Goal: Information Seeking & Learning: Learn about a topic

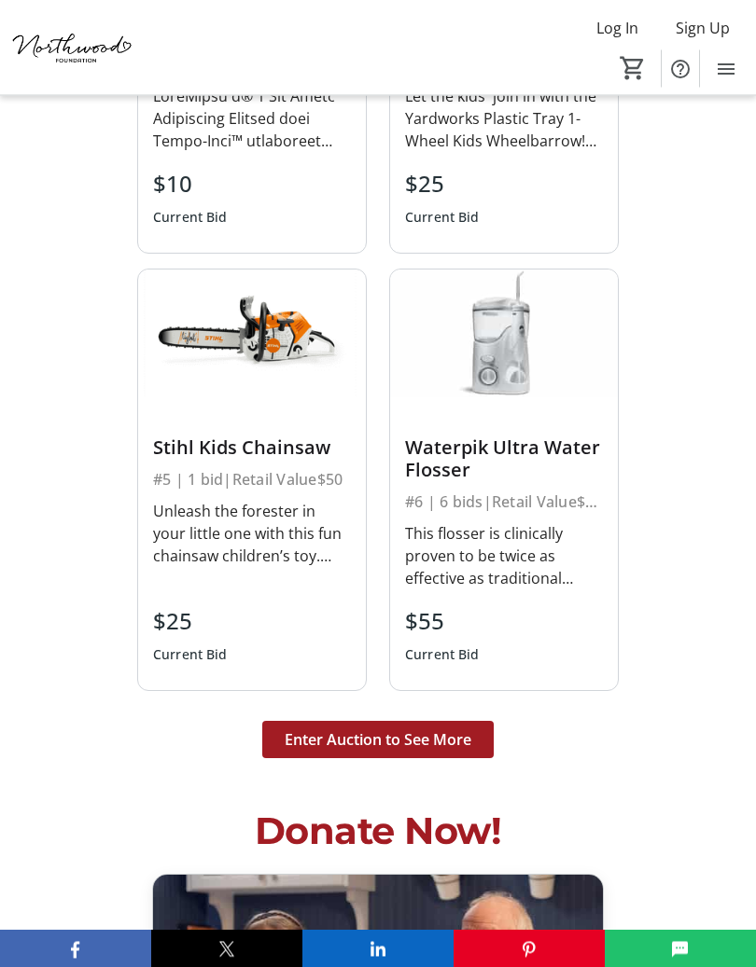
scroll to position [4691, 0]
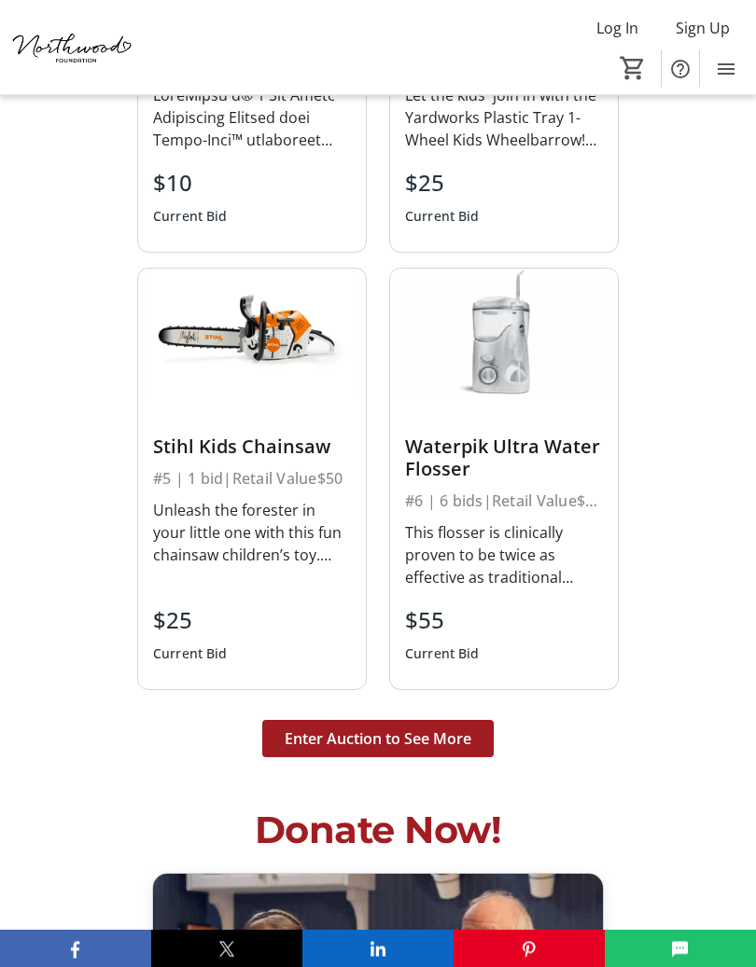
click at [527, 489] on div "#6 | 6 bids | Retail Value $88.99" at bounding box center [504, 502] width 198 height 26
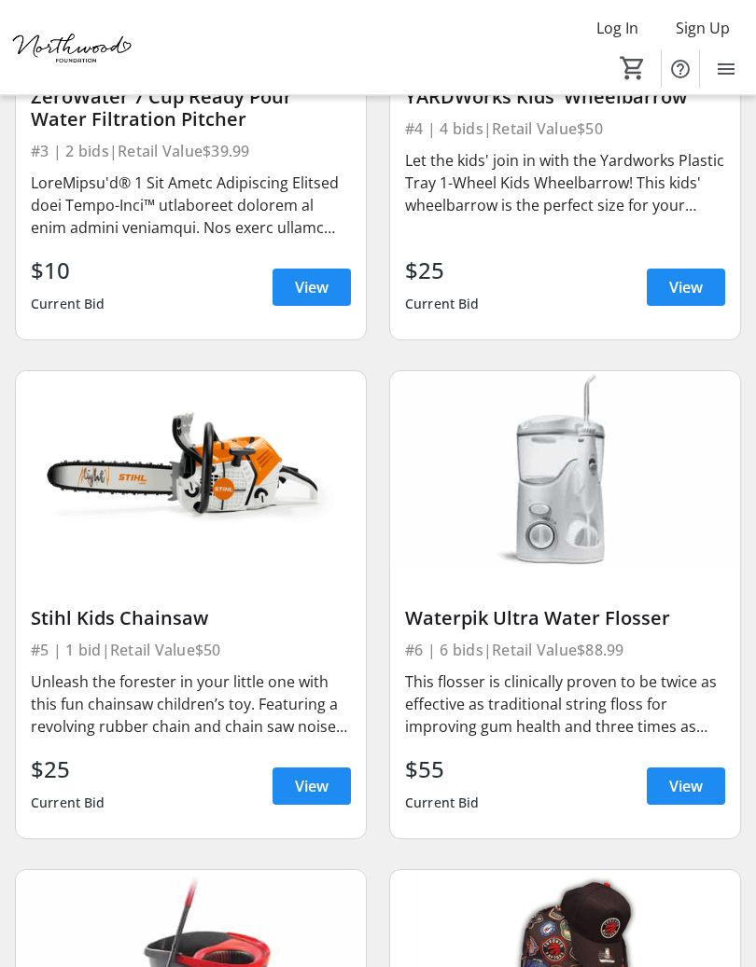
scroll to position [964, 0]
click at [683, 785] on span "View" at bounding box center [686, 786] width 34 height 22
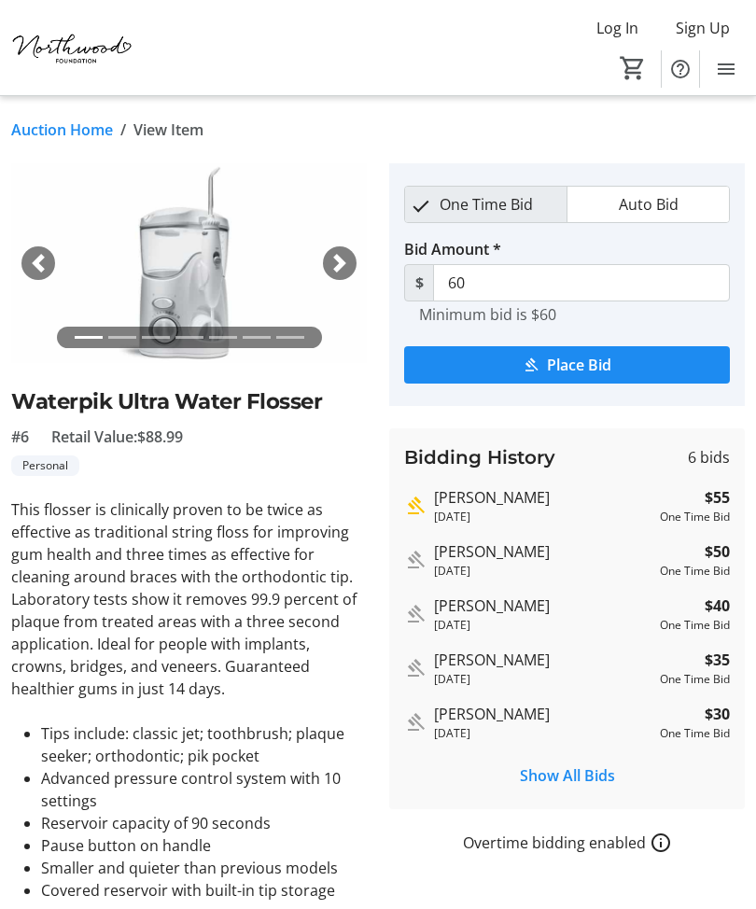
click at [75, 138] on link "Auction Home" at bounding box center [62, 129] width 102 height 22
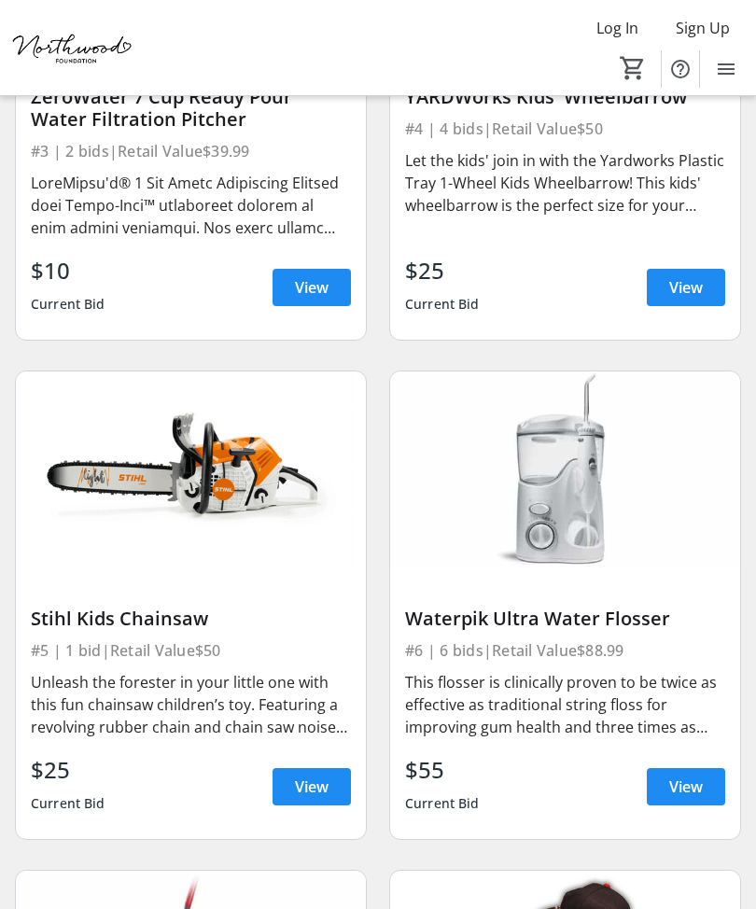
click at [86, 135] on div "ZeroWater 7 Cup Ready Pour Water Filtration Pitcher #3 | 2 bids | Retail Value …" at bounding box center [191, 192] width 350 height 293
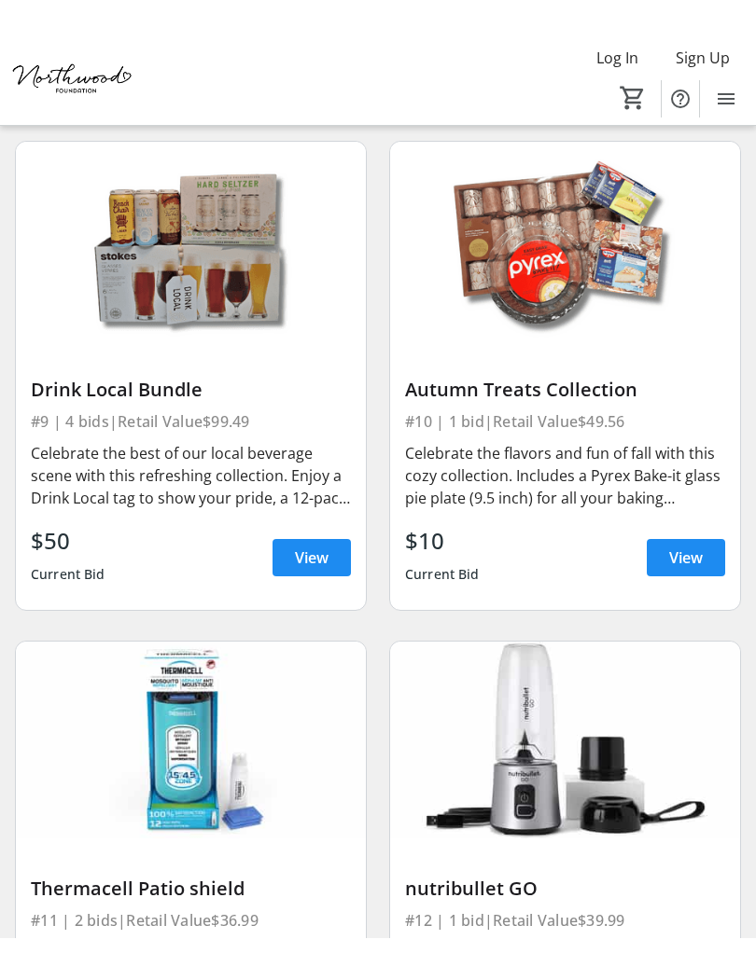
scroll to position [2264, 0]
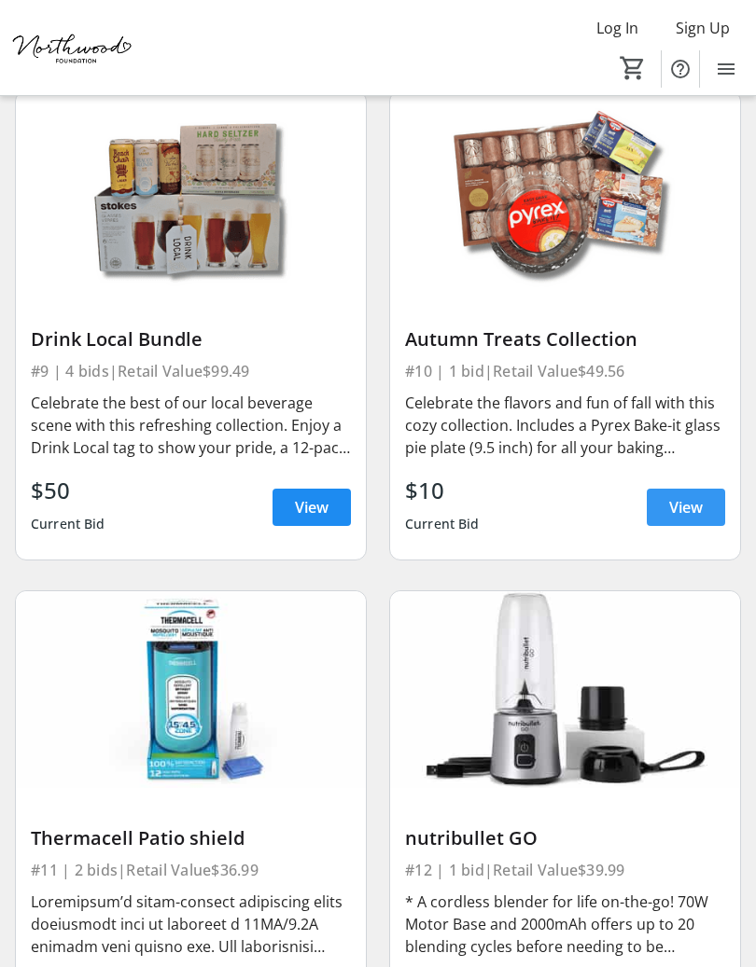
click at [688, 496] on span "View" at bounding box center [686, 507] width 34 height 22
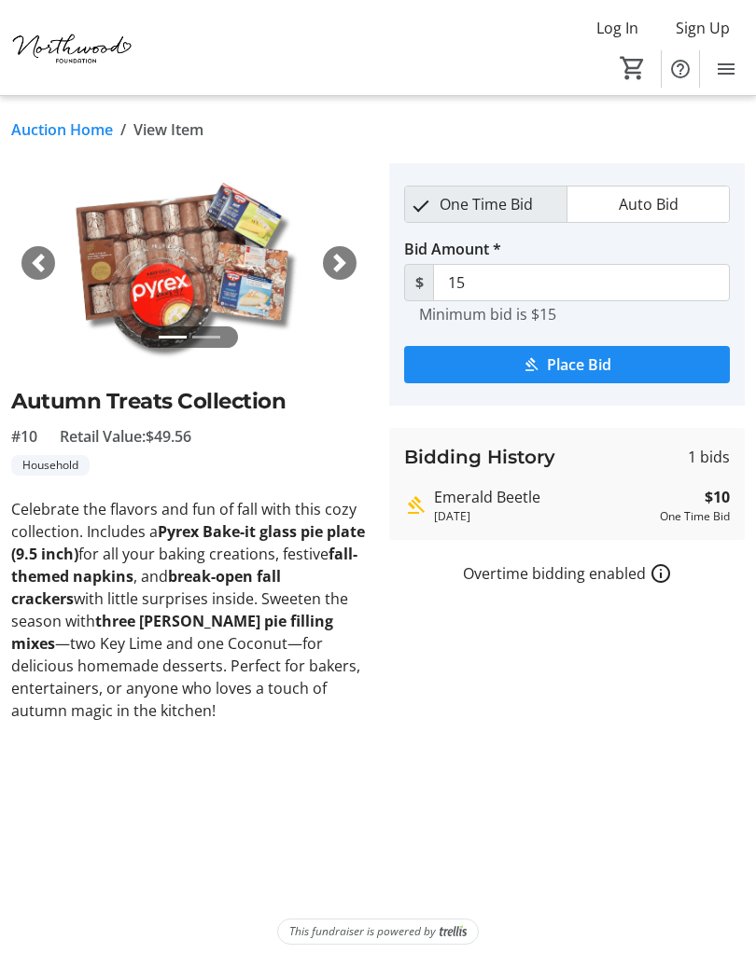
click at [89, 136] on link "Auction Home" at bounding box center [62, 129] width 102 height 22
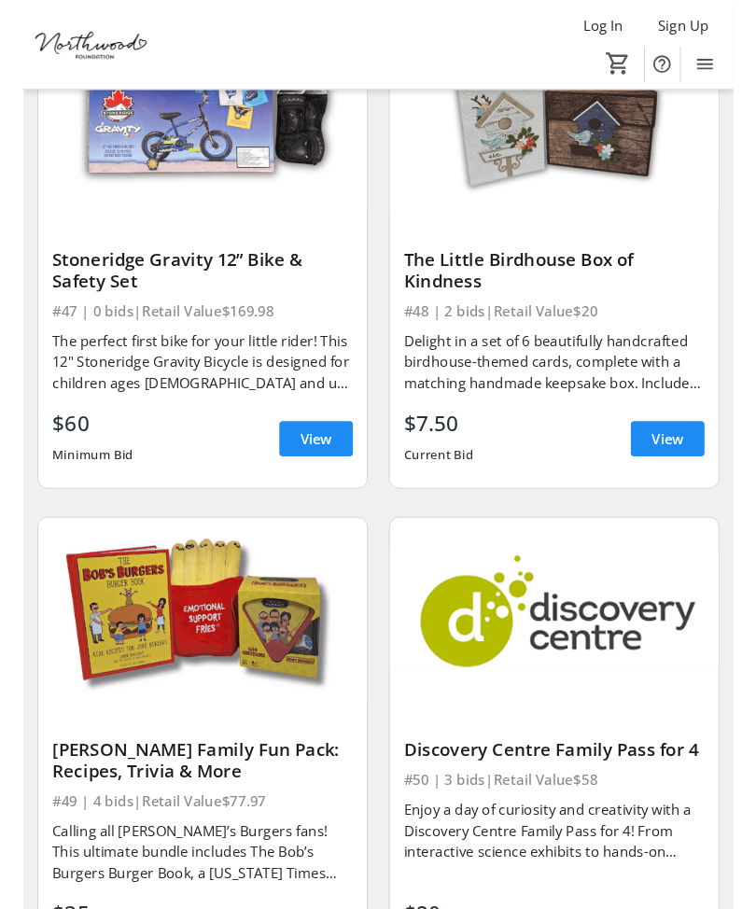
scroll to position [12077, 0]
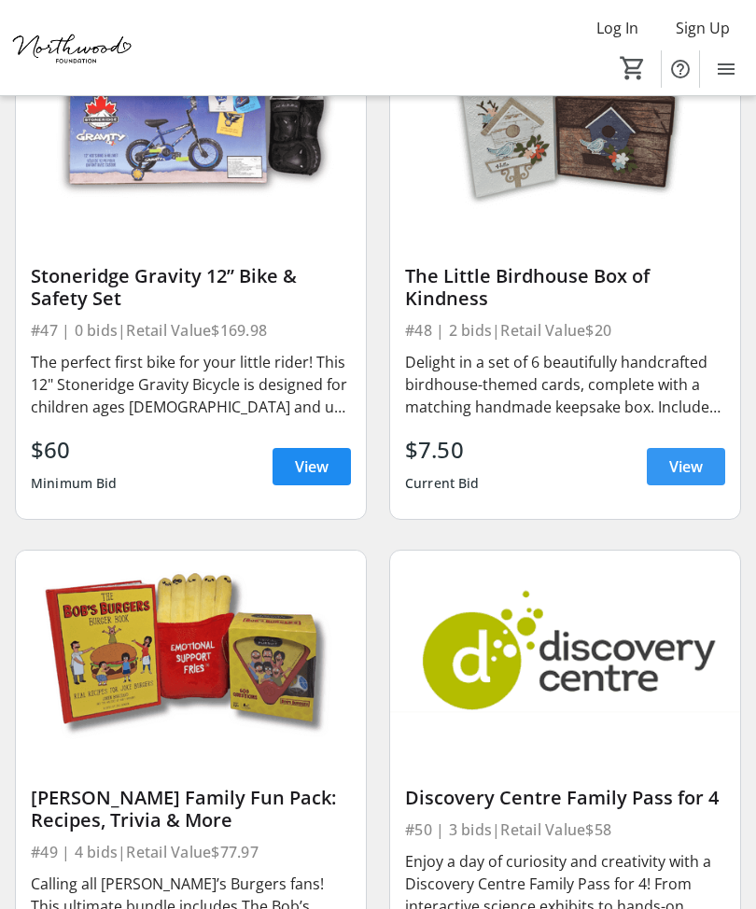
click at [702, 444] on span at bounding box center [685, 466] width 78 height 45
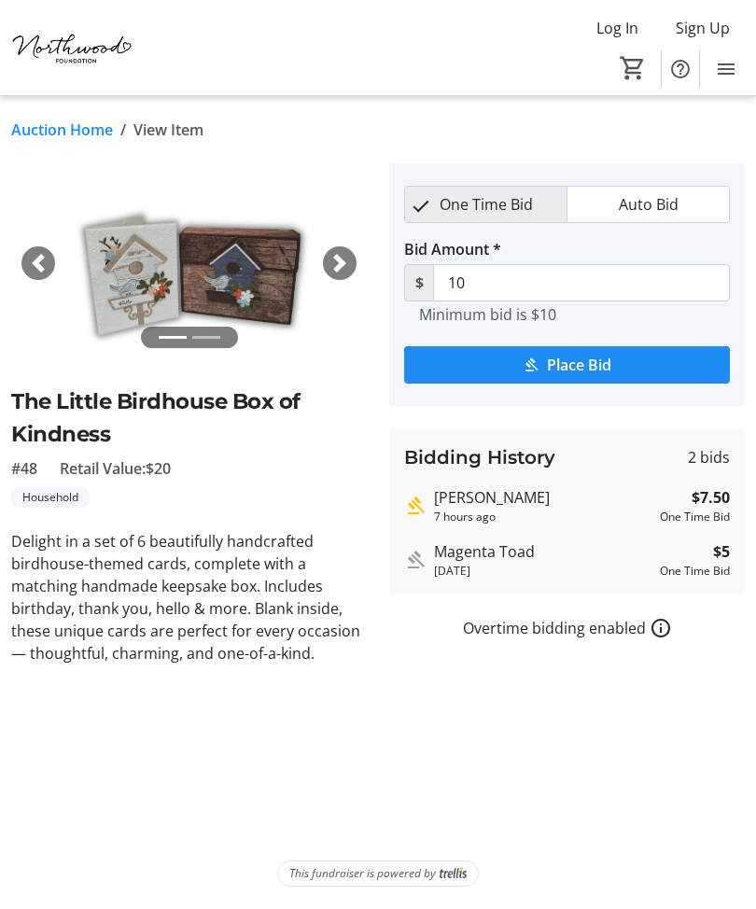
click at [50, 129] on link "Auction Home" at bounding box center [62, 129] width 102 height 22
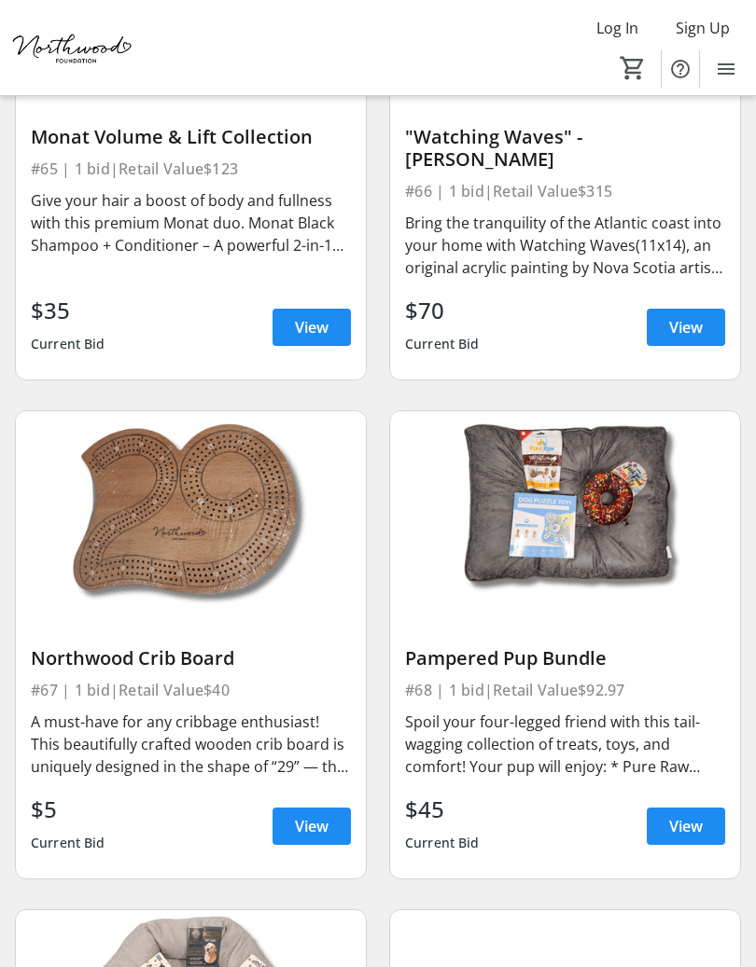
scroll to position [16852, 0]
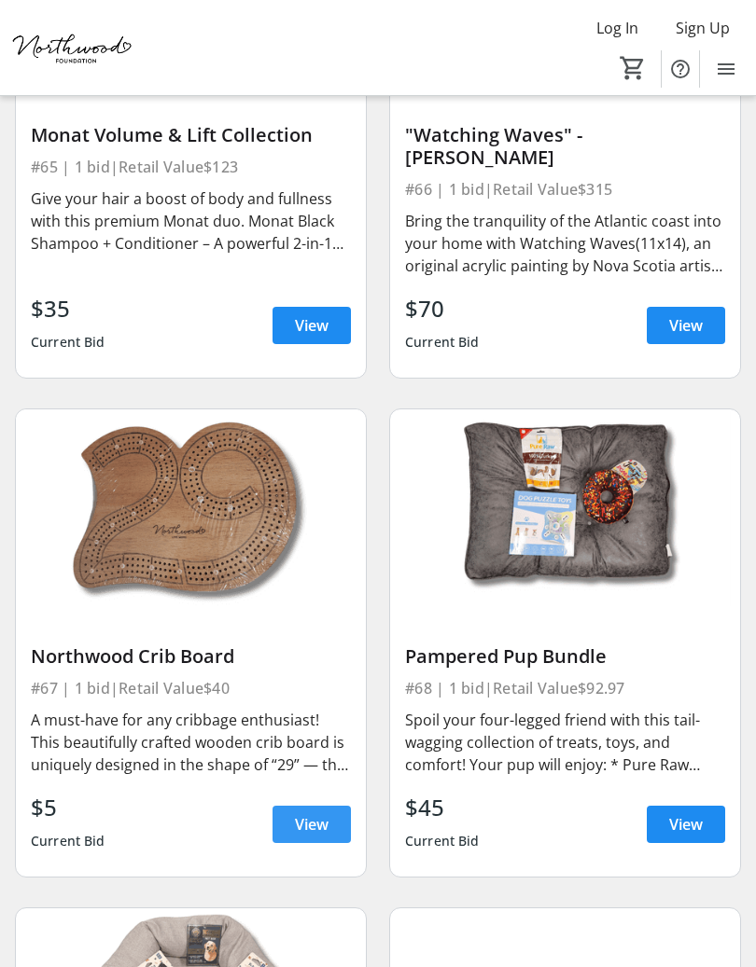
click at [327, 813] on span "View" at bounding box center [312, 824] width 34 height 22
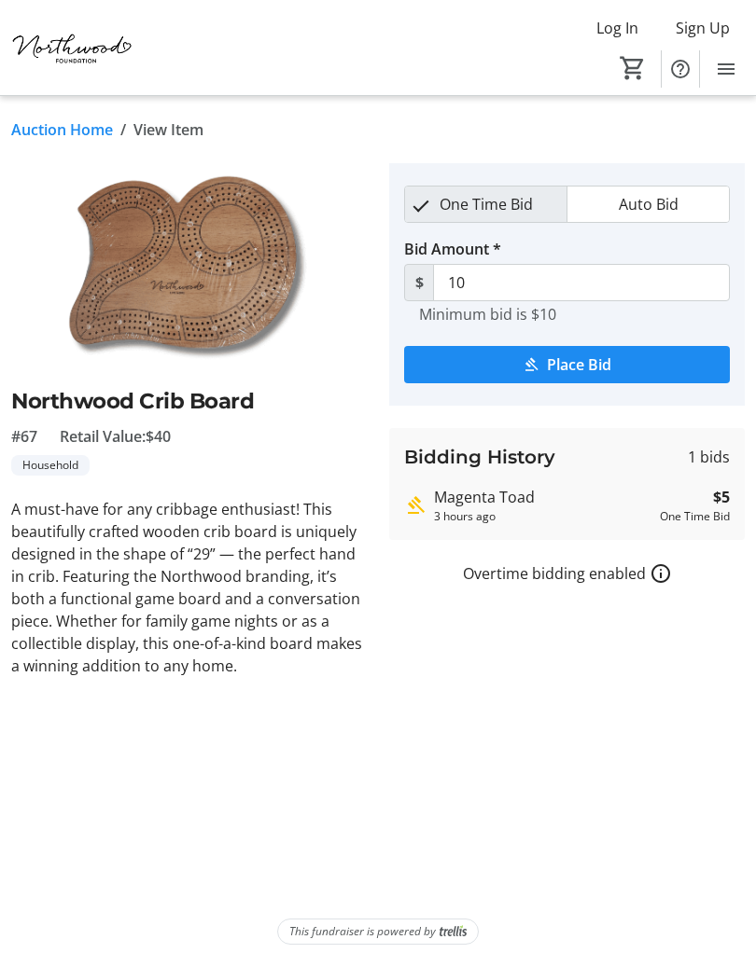
click at [82, 131] on link "Auction Home" at bounding box center [62, 129] width 102 height 22
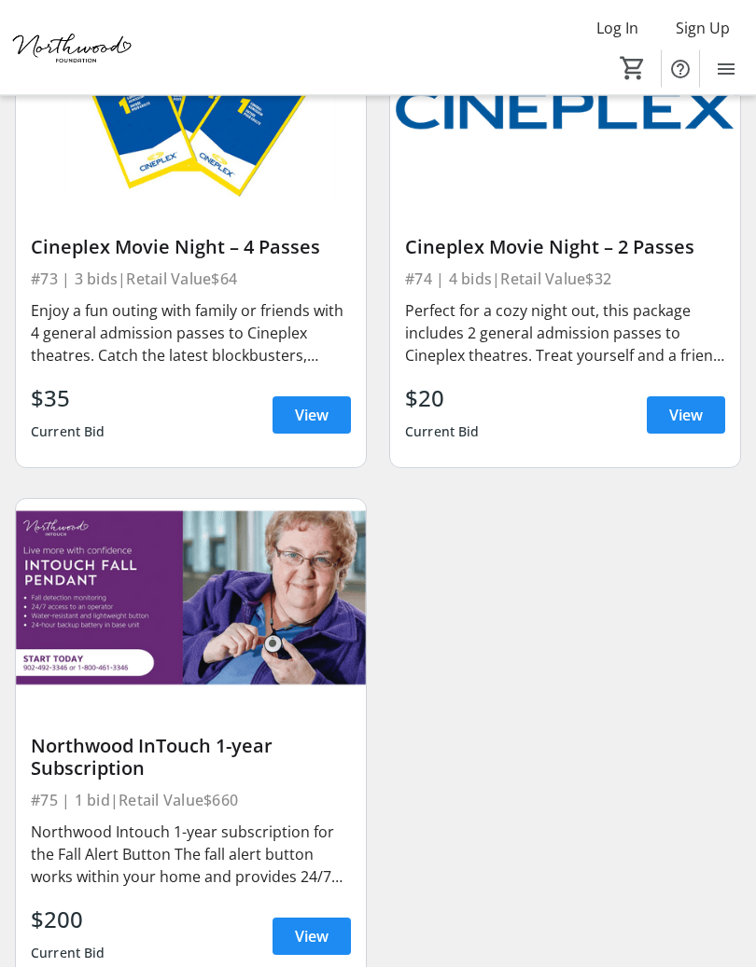
scroll to position [18804, 0]
click at [317, 908] on span "View" at bounding box center [312, 936] width 34 height 22
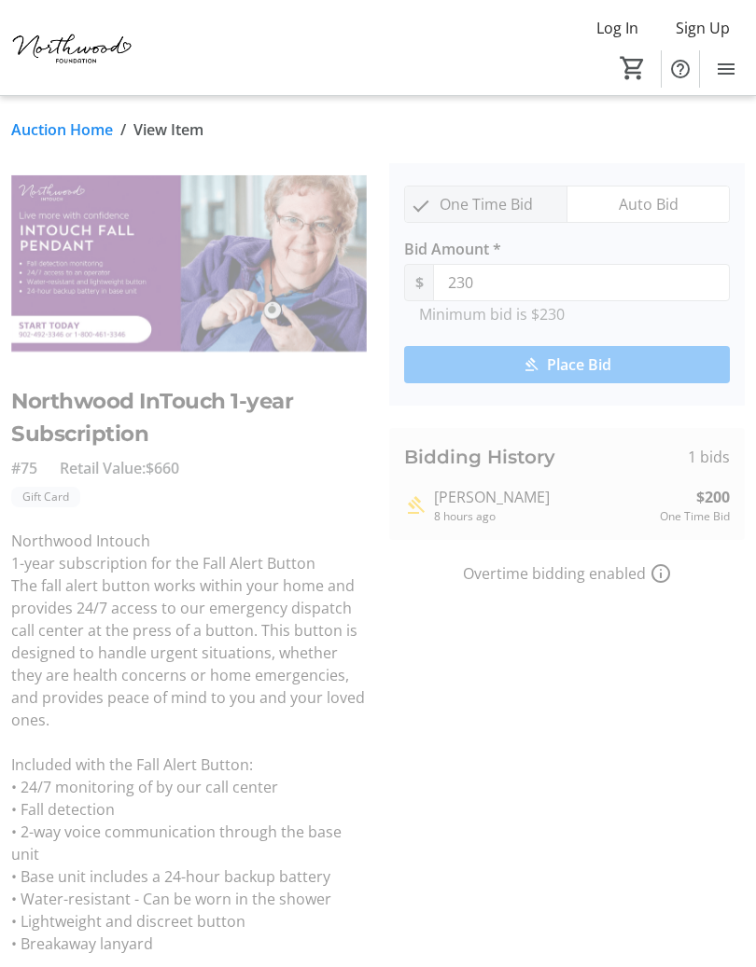
click at [89, 133] on link "Auction Home" at bounding box center [62, 129] width 102 height 22
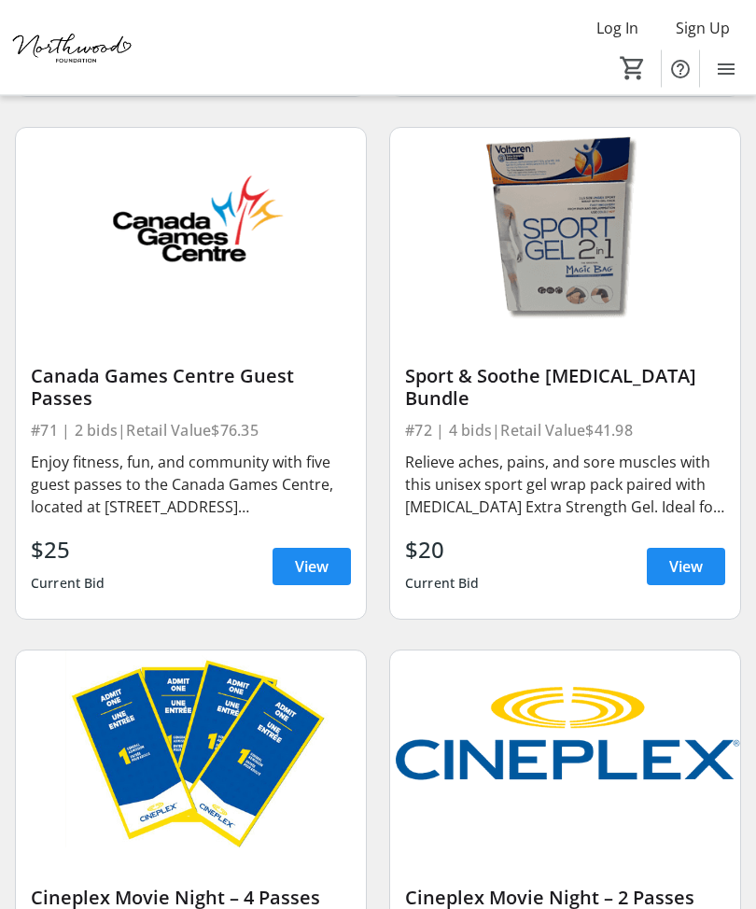
scroll to position [18154, 0]
